Goal: Find specific fact: Find specific fact

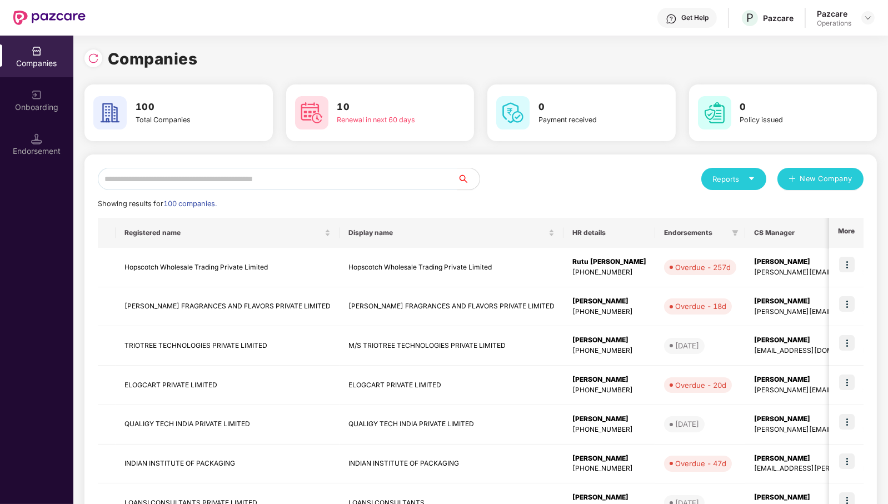
click at [295, 182] on input "text" at bounding box center [278, 179] width 360 height 22
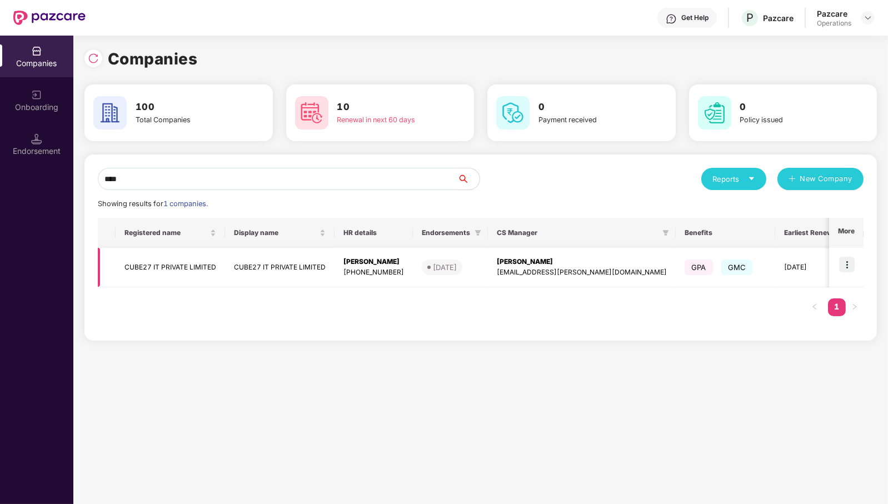
type input "****"
click at [136, 263] on td "CUBE27 IT PRIVATE LIMITED" at bounding box center [170, 267] width 109 height 39
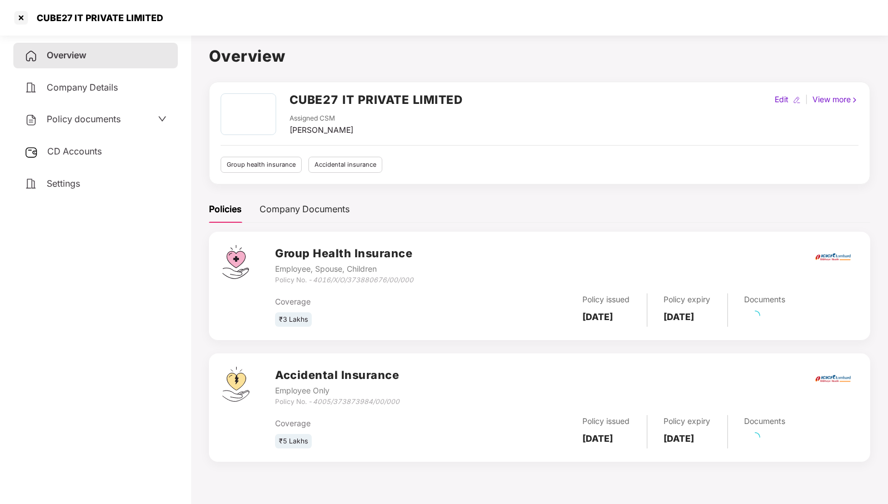
click at [353, 286] on div "Coverage ₹3 Lakhs Policy issued [DATE] Policy expiry [DATE] Documents" at bounding box center [566, 307] width 582 height 42
click at [359, 279] on icon "4016/X/O/373880676/00/000" at bounding box center [363, 280] width 101 height 8
click at [353, 305] on div "Coverage" at bounding box center [372, 302] width 194 height 12
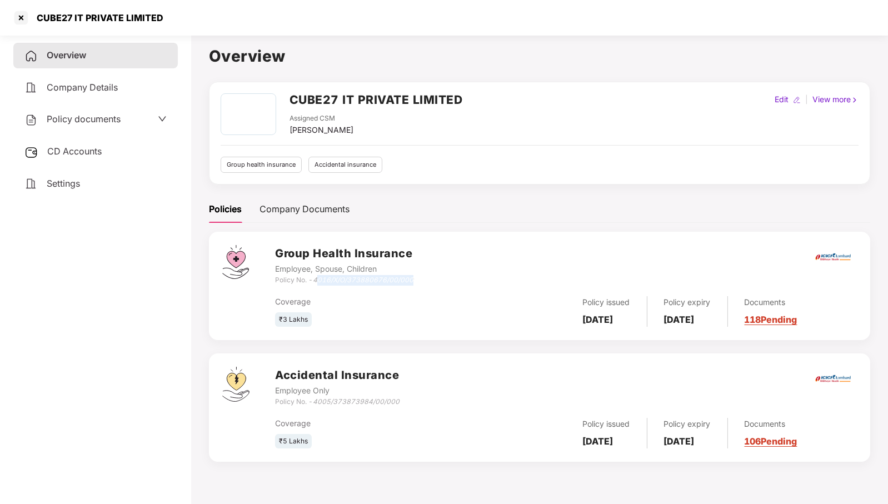
drag, startPoint x: 317, startPoint y: 276, endPoint x: 462, endPoint y: 290, distance: 145.6
click at [580, 276] on div "Group Health Insurance Employee, Spouse, Children Policy No. - 4016/X/O/3738806…" at bounding box center [566, 265] width 582 height 40
click at [433, 301] on div "Coverage" at bounding box center [372, 302] width 194 height 12
drag, startPoint x: 315, startPoint y: 279, endPoint x: 432, endPoint y: 279, distance: 117.2
click at [432, 279] on div "Group Health Insurance Employee, Spouse, Children Policy No. - 4016/X/O/3738806…" at bounding box center [566, 265] width 582 height 40
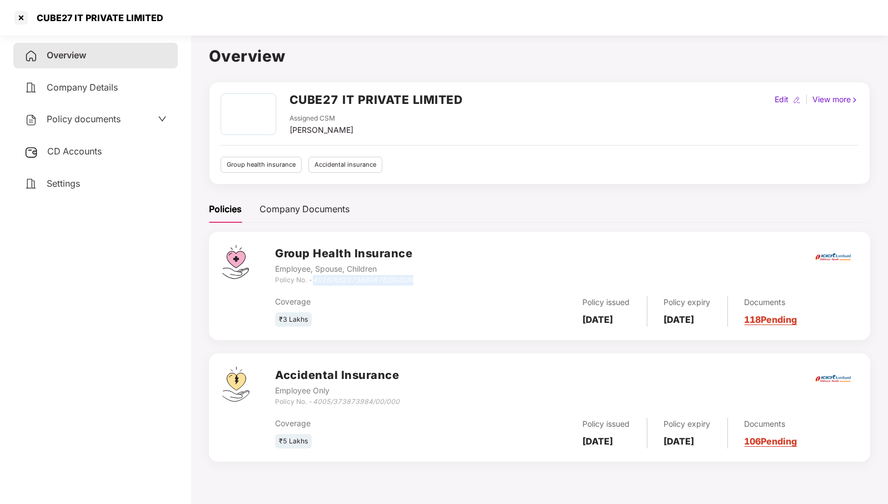
copy icon "4016/X/O/373880676/00/000"
drag, startPoint x: 372, startPoint y: 425, endPoint x: 330, endPoint y: 418, distance: 42.8
click at [371, 425] on div "Coverage" at bounding box center [372, 423] width 194 height 12
drag, startPoint x: 316, startPoint y: 402, endPoint x: 406, endPoint y: 403, distance: 89.5
click at [406, 403] on div "Accidental Insurance Employee Only Policy No. - 4005/373873984/00/000" at bounding box center [566, 387] width 582 height 40
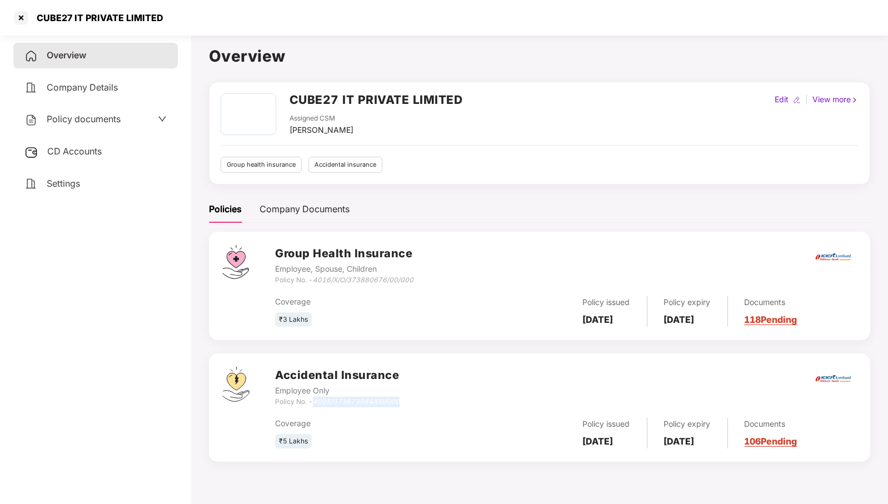
copy icon "4005/373873984/00/000"
drag, startPoint x: 316, startPoint y: 281, endPoint x: 436, endPoint y: 280, distance: 120.0
click at [436, 280] on div "Group Health Insurance Employee, Spouse, Children Policy No. - 4016/X/O/3738806…" at bounding box center [566, 265] width 582 height 40
copy icon "4016/X/O/373880676/00/000"
click at [23, 19] on div at bounding box center [21, 18] width 18 height 18
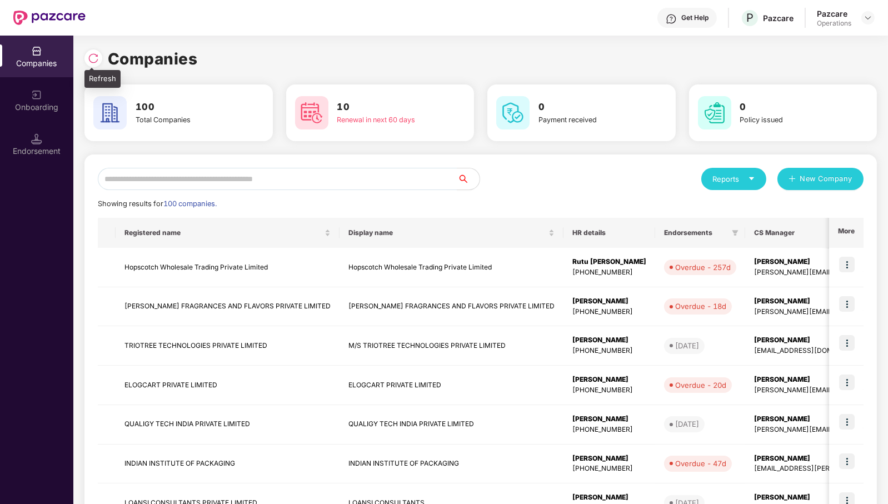
click at [93, 59] on img at bounding box center [93, 58] width 11 height 11
